Goal: Transaction & Acquisition: Purchase product/service

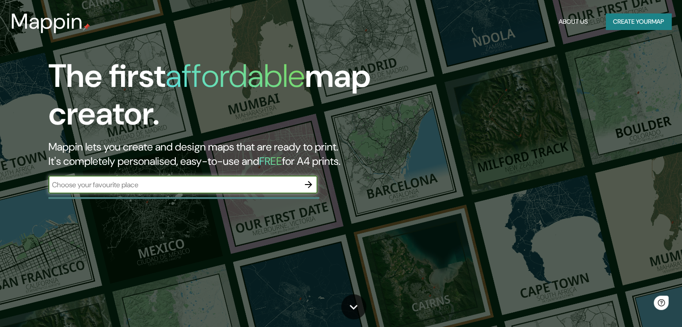
type input "rabat"
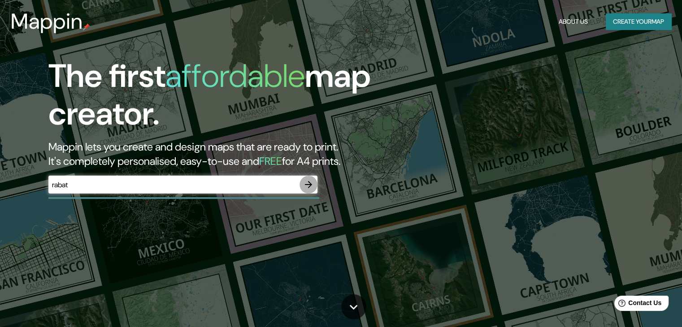
click at [305, 185] on icon "button" at bounding box center [308, 184] width 11 height 11
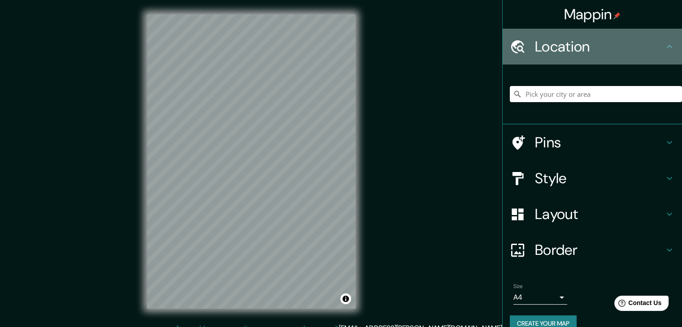
click at [606, 51] on h4 "Location" at bounding box center [599, 47] width 129 height 18
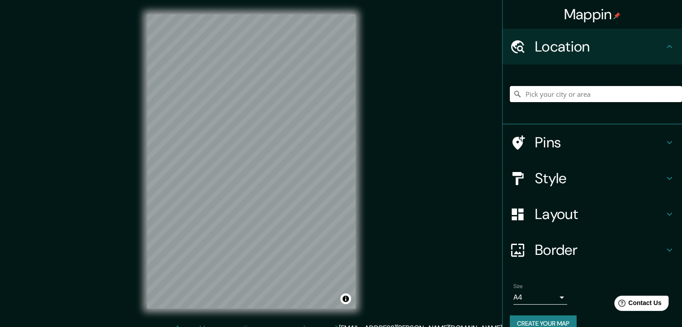
click at [580, 95] on input "Pick your city or area" at bounding box center [595, 94] width 172 height 16
click at [172, 327] on html "[PERSON_NAME] Location [GEOGRAPHIC_DATA], [GEOGRAPHIC_DATA]-[GEOGRAPHIC_DATA], …" at bounding box center [341, 163] width 682 height 327
click at [607, 92] on input "[GEOGRAPHIC_DATA], [GEOGRAPHIC_DATA], [GEOGRAPHIC_DATA]" at bounding box center [595, 94] width 172 height 16
click at [595, 99] on input "[GEOGRAPHIC_DATA], [GEOGRAPHIC_DATA], [GEOGRAPHIC_DATA]" at bounding box center [595, 94] width 172 height 16
click at [630, 93] on input "[GEOGRAPHIC_DATA], [GEOGRAPHIC_DATA], [GEOGRAPHIC_DATA]" at bounding box center [595, 94] width 172 height 16
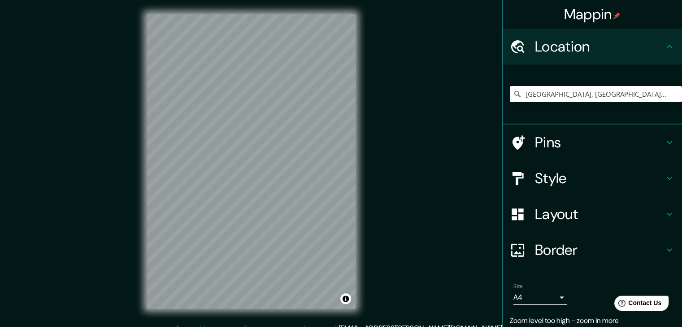
click at [641, 85] on div "[GEOGRAPHIC_DATA], [GEOGRAPHIC_DATA], [GEOGRAPHIC_DATA]" at bounding box center [595, 94] width 172 height 45
click at [638, 94] on input "[GEOGRAPHIC_DATA], [GEOGRAPHIC_DATA], [GEOGRAPHIC_DATA]" at bounding box center [595, 94] width 172 height 16
click at [656, 103] on div "[GEOGRAPHIC_DATA], [GEOGRAPHIC_DATA], [GEOGRAPHIC_DATA]" at bounding box center [595, 94] width 172 height 45
drag, startPoint x: 645, startPoint y: 98, endPoint x: 481, endPoint y: 106, distance: 164.2
click at [481, 107] on div "[PERSON_NAME] Location [GEOGRAPHIC_DATA], [GEOGRAPHIC_DATA]-[GEOGRAPHIC_DATA], …" at bounding box center [341, 168] width 682 height 337
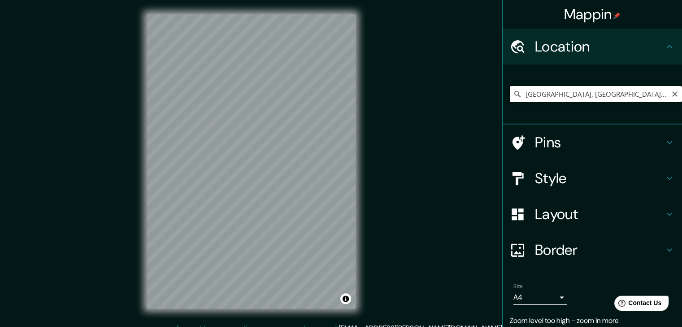
click at [635, 94] on input "[GEOGRAPHIC_DATA], [GEOGRAPHIC_DATA], [GEOGRAPHIC_DATA]" at bounding box center [595, 94] width 172 height 16
drag, startPoint x: 629, startPoint y: 94, endPoint x: 456, endPoint y: 76, distance: 174.3
click at [459, 80] on div "[PERSON_NAME] Location [GEOGRAPHIC_DATA], [GEOGRAPHIC_DATA]-[GEOGRAPHIC_DATA], …" at bounding box center [341, 168] width 682 height 337
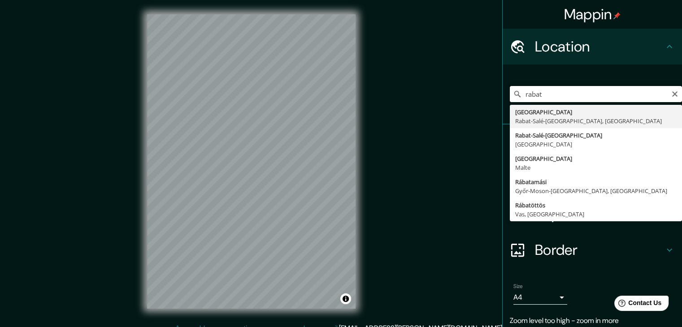
type input "[GEOGRAPHIC_DATA], [GEOGRAPHIC_DATA], [GEOGRAPHIC_DATA]"
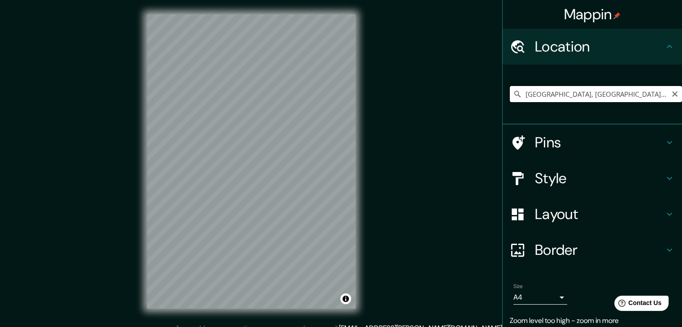
click at [633, 94] on input "[GEOGRAPHIC_DATA], [GEOGRAPHIC_DATA], [GEOGRAPHIC_DATA]" at bounding box center [595, 94] width 172 height 16
click at [623, 88] on input "[GEOGRAPHIC_DATA], [GEOGRAPHIC_DATA], [GEOGRAPHIC_DATA]" at bounding box center [595, 94] width 172 height 16
drag, startPoint x: 617, startPoint y: 92, endPoint x: 493, endPoint y: 107, distance: 125.5
click at [493, 107] on div "[PERSON_NAME] Location [GEOGRAPHIC_DATA], [GEOGRAPHIC_DATA]-[GEOGRAPHIC_DATA], …" at bounding box center [341, 168] width 682 height 337
click at [629, 99] on input "[GEOGRAPHIC_DATA], [GEOGRAPHIC_DATA], [GEOGRAPHIC_DATA]" at bounding box center [595, 94] width 172 height 16
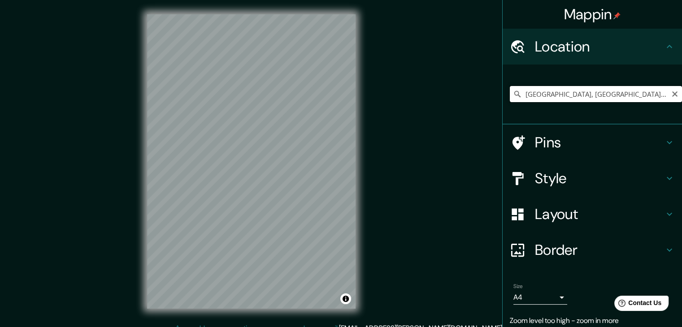
drag, startPoint x: 625, startPoint y: 93, endPoint x: 505, endPoint y: 99, distance: 121.1
click at [509, 99] on input "[GEOGRAPHIC_DATA], [GEOGRAPHIC_DATA], [GEOGRAPHIC_DATA]" at bounding box center [595, 94] width 172 height 16
click at [622, 94] on input "[GEOGRAPHIC_DATA], [GEOGRAPHIC_DATA], [GEOGRAPHIC_DATA]" at bounding box center [595, 94] width 172 height 16
drag, startPoint x: 624, startPoint y: 94, endPoint x: 446, endPoint y: 77, distance: 178.7
click at [446, 77] on div "[PERSON_NAME] Location [GEOGRAPHIC_DATA], [GEOGRAPHIC_DATA]-[GEOGRAPHIC_DATA], …" at bounding box center [341, 168] width 682 height 337
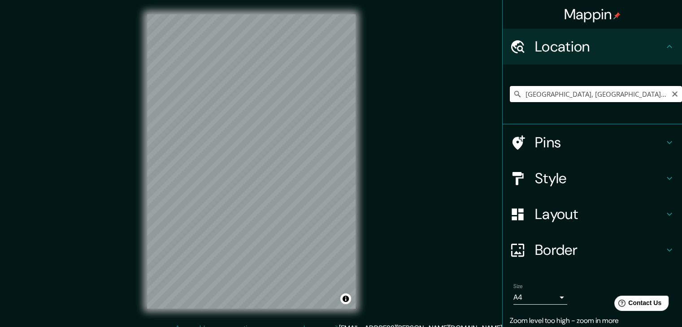
click at [516, 94] on input "[GEOGRAPHIC_DATA], [GEOGRAPHIC_DATA], [GEOGRAPHIC_DATA]" at bounding box center [595, 94] width 172 height 16
click at [600, 95] on input "[GEOGRAPHIC_DATA], [GEOGRAPHIC_DATA], [GEOGRAPHIC_DATA]" at bounding box center [595, 94] width 172 height 16
click at [671, 90] on button "Clear" at bounding box center [674, 93] width 7 height 9
click at [568, 95] on input "Pick your city or area" at bounding box center [595, 94] width 172 height 16
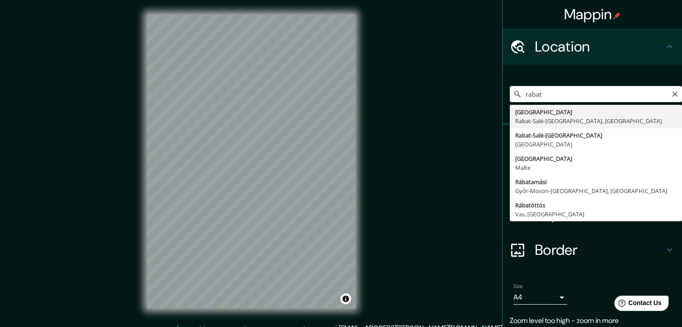
type input "[GEOGRAPHIC_DATA], [GEOGRAPHIC_DATA], [GEOGRAPHIC_DATA]"
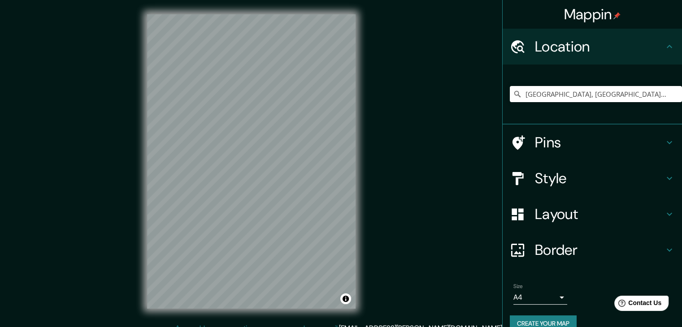
click at [535, 143] on h4 "Pins" at bounding box center [599, 143] width 129 height 18
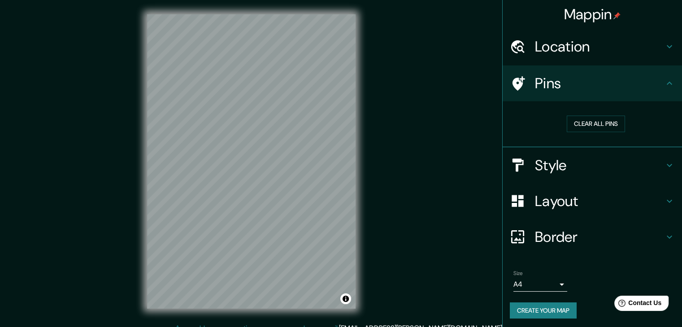
click at [608, 91] on h4 "Pins" at bounding box center [599, 83] width 129 height 18
drag, startPoint x: 645, startPoint y: 84, endPoint x: 643, endPoint y: 78, distance: 5.7
click at [645, 84] on h4 "Pins" at bounding box center [599, 83] width 129 height 18
click at [670, 44] on div "Location" at bounding box center [591, 47] width 179 height 36
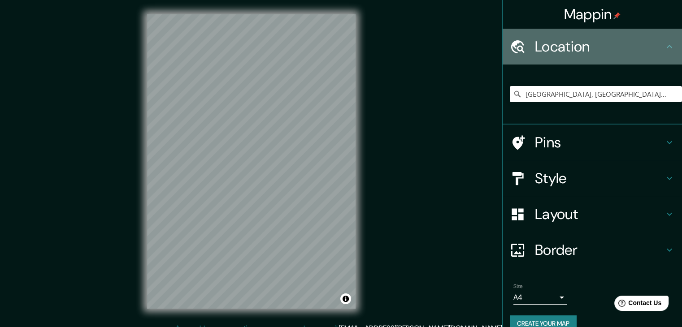
click at [664, 48] on icon at bounding box center [669, 46] width 11 height 11
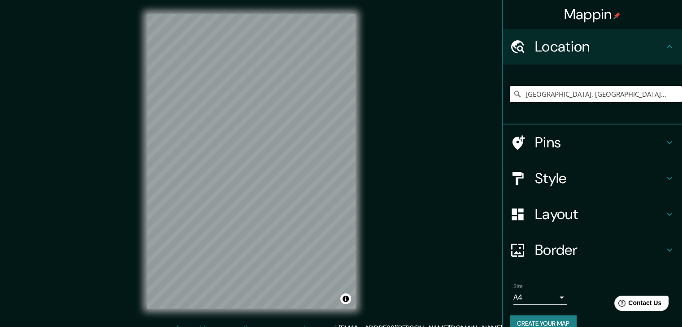
click at [588, 147] on h4 "Pins" at bounding box center [599, 143] width 129 height 18
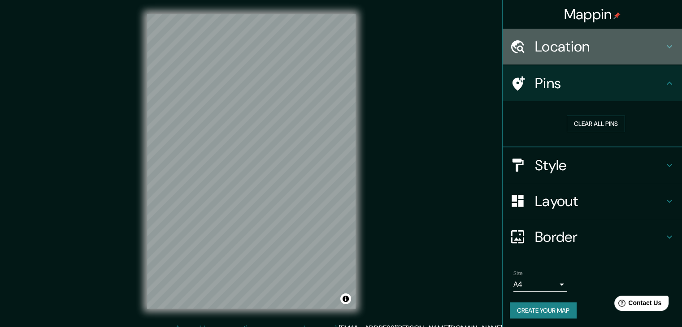
click at [601, 49] on h4 "Location" at bounding box center [599, 47] width 129 height 18
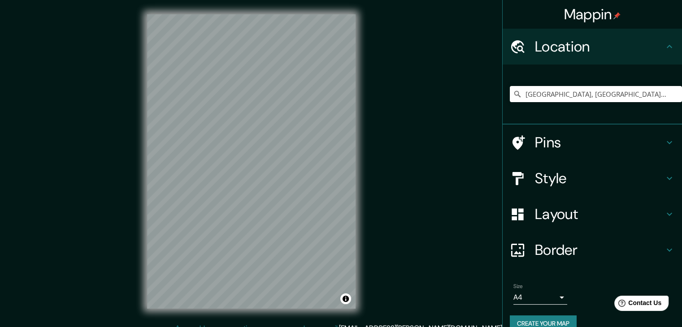
click at [576, 169] on h4 "Style" at bounding box center [599, 178] width 129 height 18
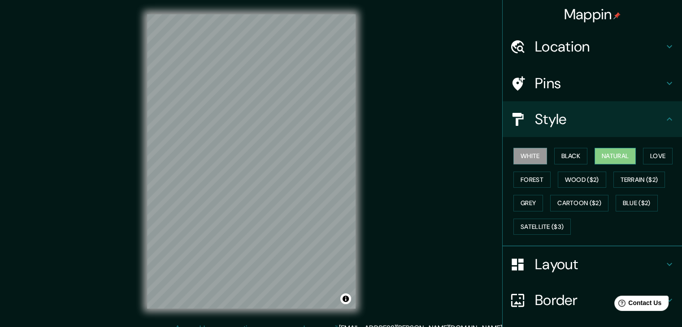
drag, startPoint x: 615, startPoint y: 155, endPoint x: 611, endPoint y: 153, distance: 4.6
click at [613, 154] on button "Natural" at bounding box center [614, 156] width 41 height 17
click at [658, 155] on button "Love" at bounding box center [658, 156] width 30 height 17
